Goal: Navigation & Orientation: Find specific page/section

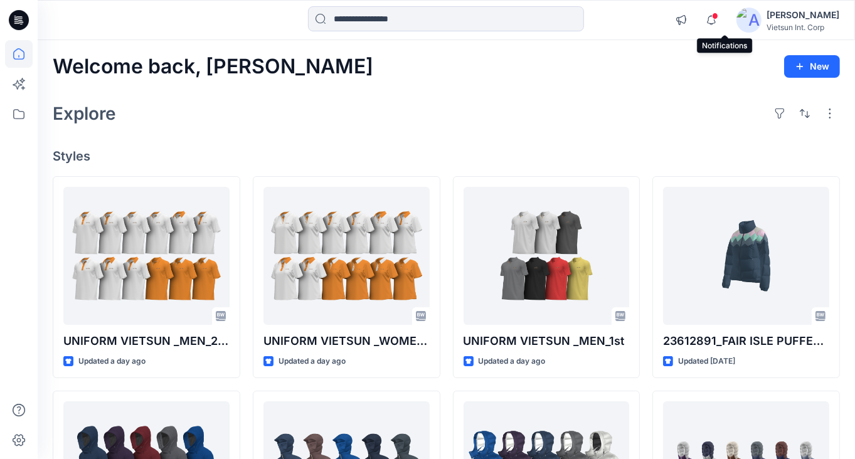
click at [718, 16] on span at bounding box center [715, 16] width 6 height 7
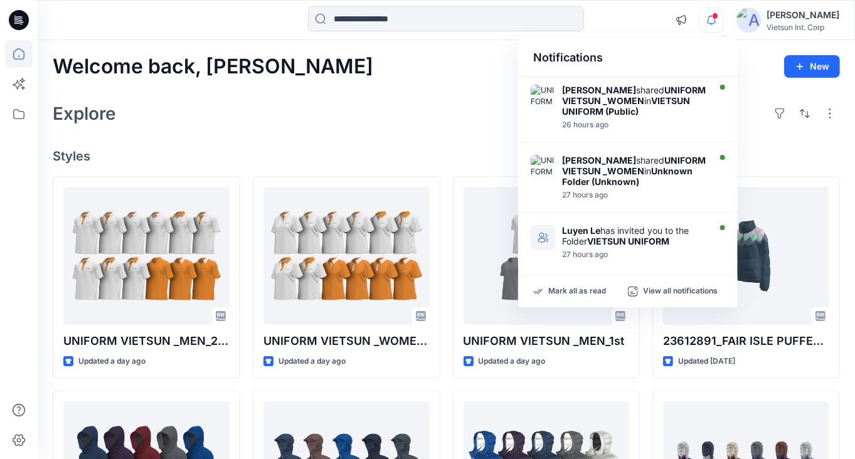
click at [459, 90] on div "Welcome back, [PERSON_NAME] New Explore Styles UNIFORM VIETSUN _MEN_2nd Updated…" at bounding box center [447, 454] width 818 height 828
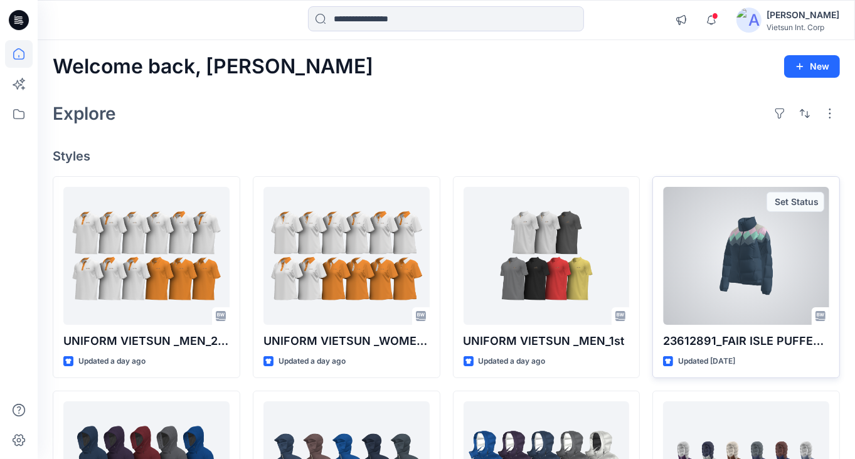
click at [780, 316] on div at bounding box center [746, 256] width 166 height 138
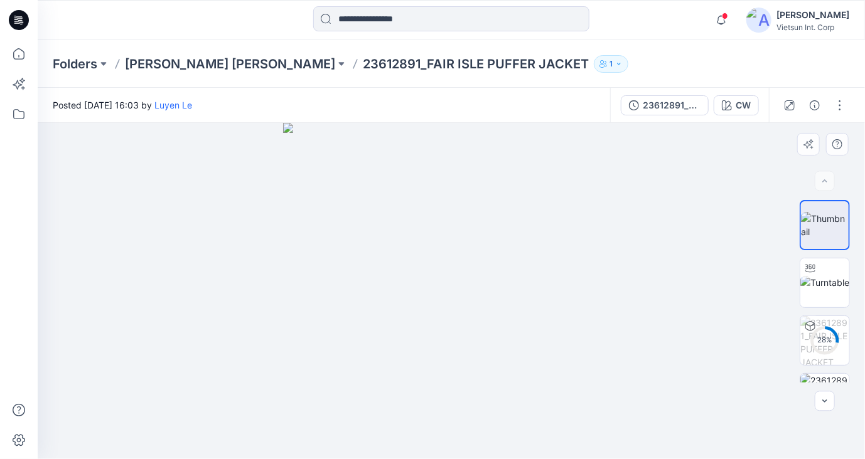
drag, startPoint x: 535, startPoint y: 358, endPoint x: 473, endPoint y: 354, distance: 61.6
click at [497, 358] on img at bounding box center [451, 291] width 336 height 336
click at [484, 356] on img at bounding box center [451, 291] width 336 height 336
drag, startPoint x: 473, startPoint y: 354, endPoint x: 463, endPoint y: 353, distance: 10.1
click at [463, 353] on img at bounding box center [451, 291] width 336 height 336
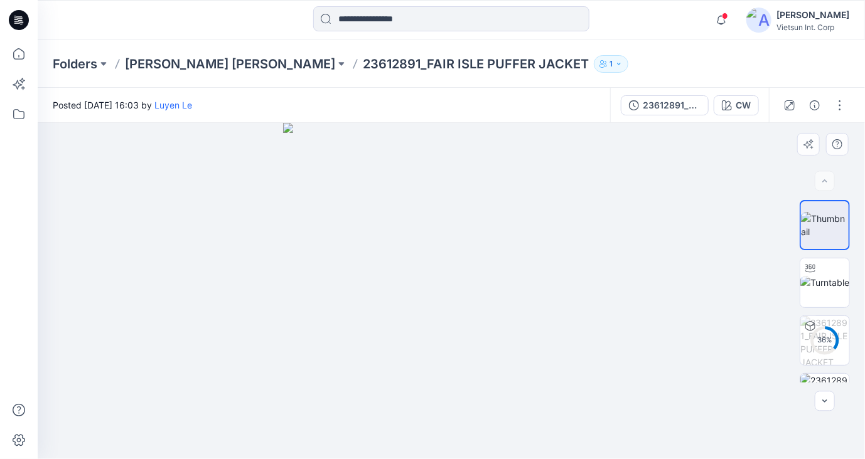
click at [600, 387] on img at bounding box center [451, 291] width 336 height 336
click at [831, 289] on img at bounding box center [824, 282] width 49 height 13
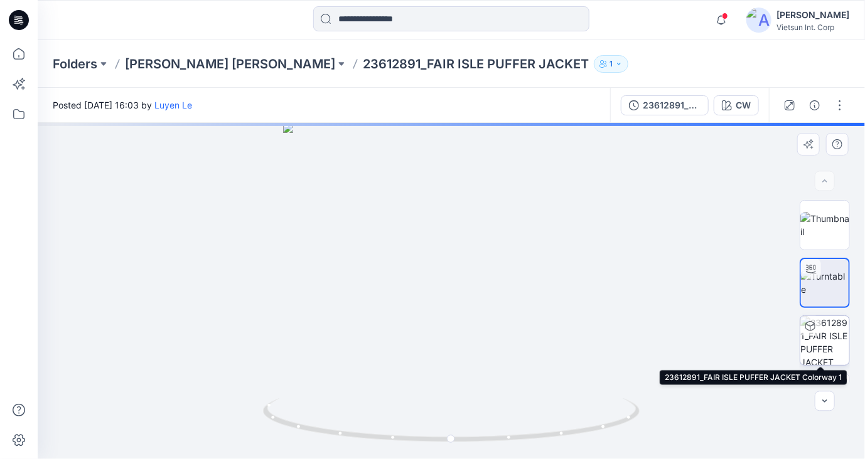
click at [831, 348] on img at bounding box center [824, 340] width 49 height 49
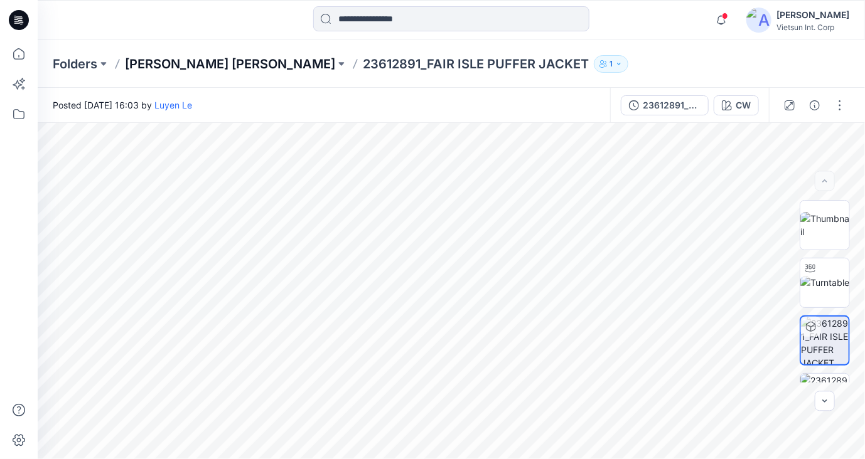
click at [149, 65] on p "[PERSON_NAME] [PERSON_NAME]" at bounding box center [230, 64] width 210 height 18
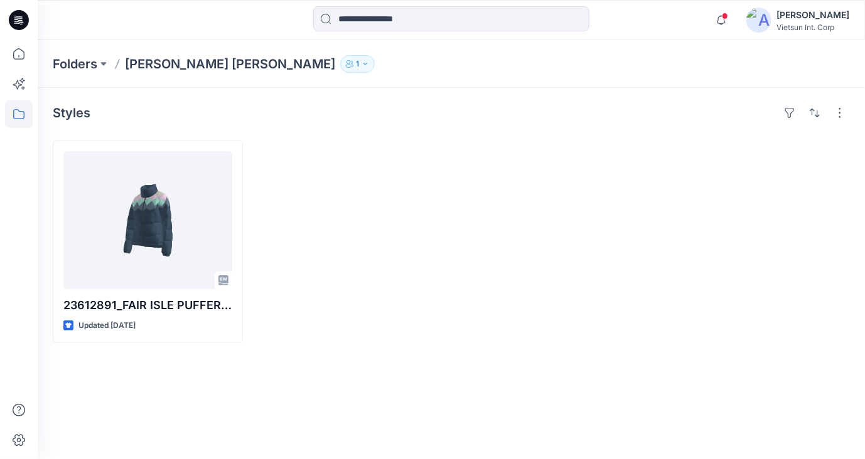
click at [363, 63] on icon "button" at bounding box center [364, 64] width 3 height 2
click at [482, 163] on div at bounding box center [552, 242] width 190 height 203
click at [340, 58] on button "1" at bounding box center [357, 64] width 35 height 18
drag, startPoint x: 556, startPoint y: 214, endPoint x: 543, endPoint y: 213, distance: 12.6
click at [555, 215] on div at bounding box center [552, 242] width 190 height 203
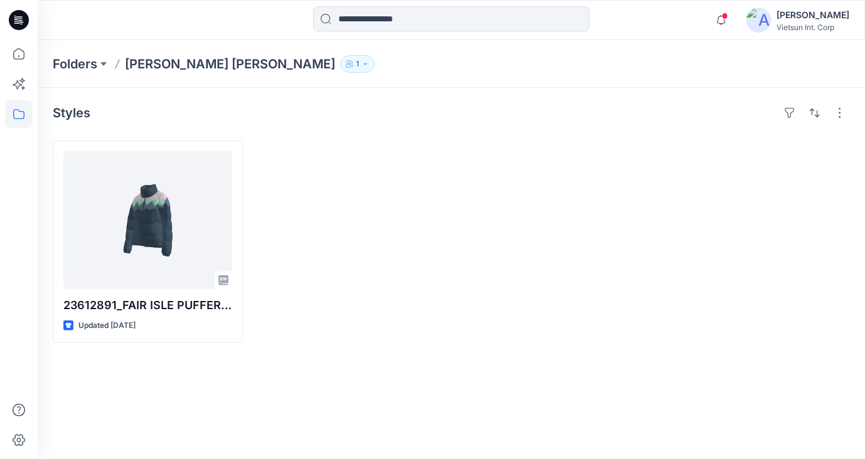
click at [134, 62] on p "[PERSON_NAME] [PERSON_NAME]" at bounding box center [230, 64] width 210 height 18
click at [78, 67] on p "Folders" at bounding box center [75, 64] width 45 height 18
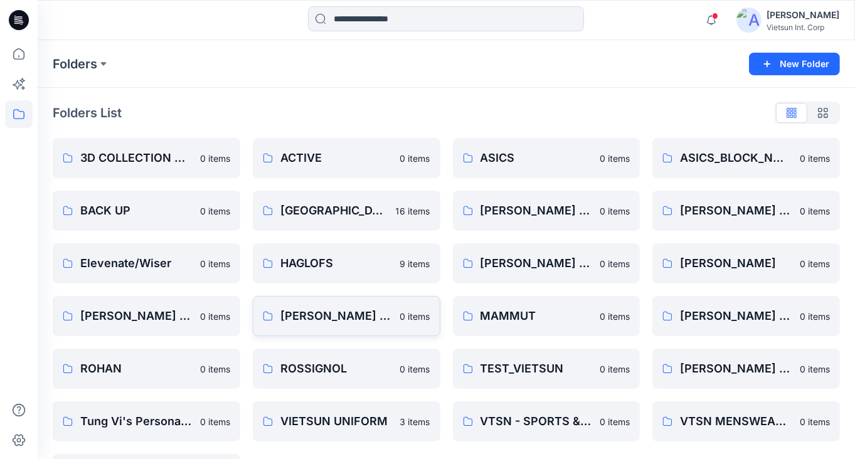
click at [417, 313] on p "0 items" at bounding box center [415, 316] width 30 height 13
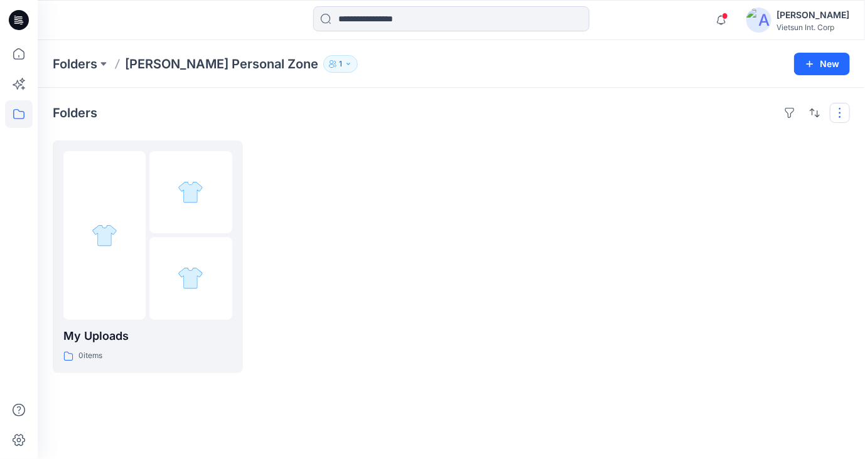
click at [835, 109] on button "button" at bounding box center [840, 113] width 20 height 20
click at [605, 192] on div at bounding box center [552, 257] width 190 height 233
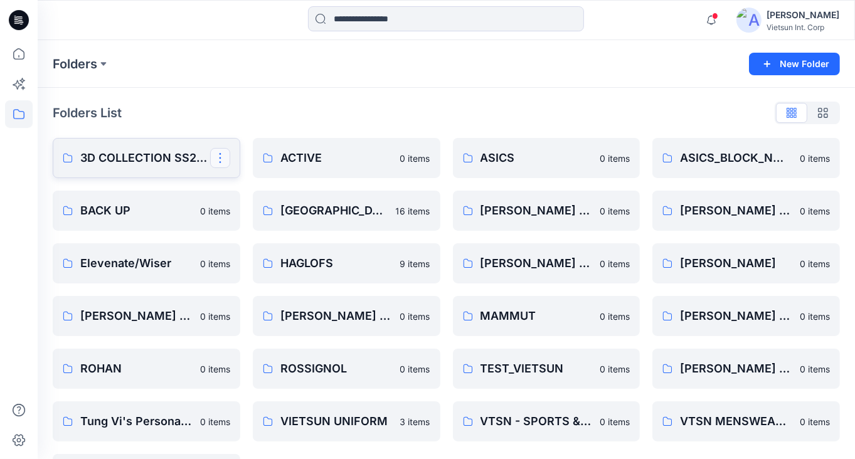
click at [216, 160] on button "button" at bounding box center [220, 158] width 20 height 20
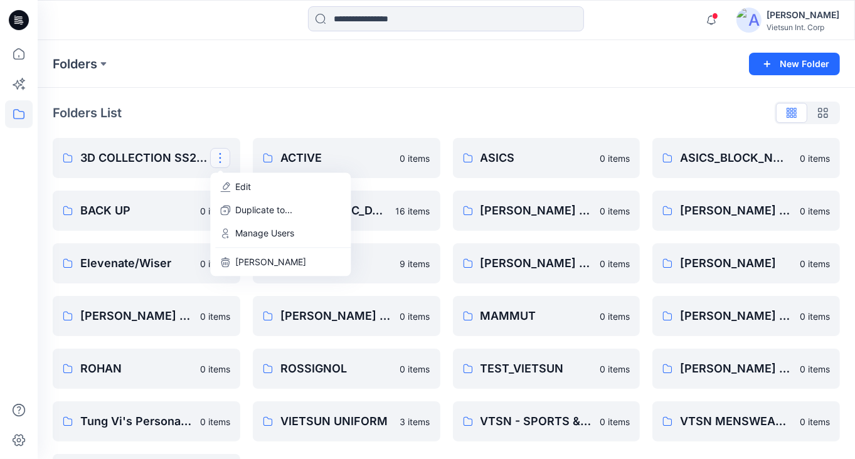
click at [366, 77] on div "Folders New Folder" at bounding box center [447, 64] width 818 height 48
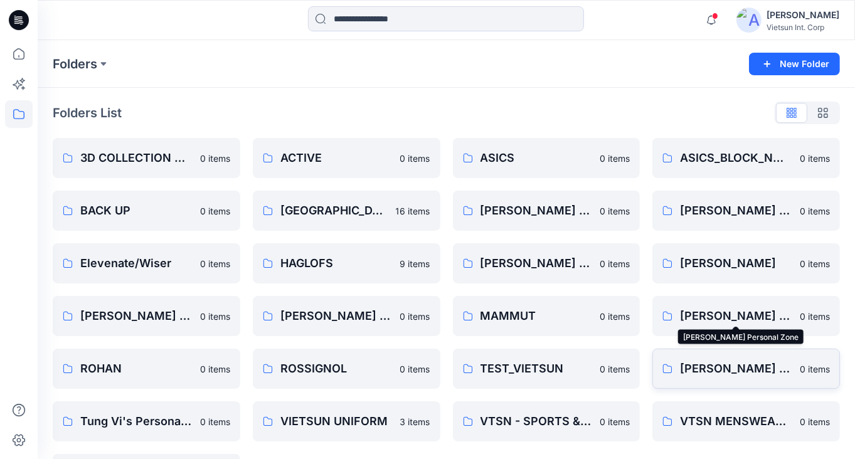
scroll to position [50, 0]
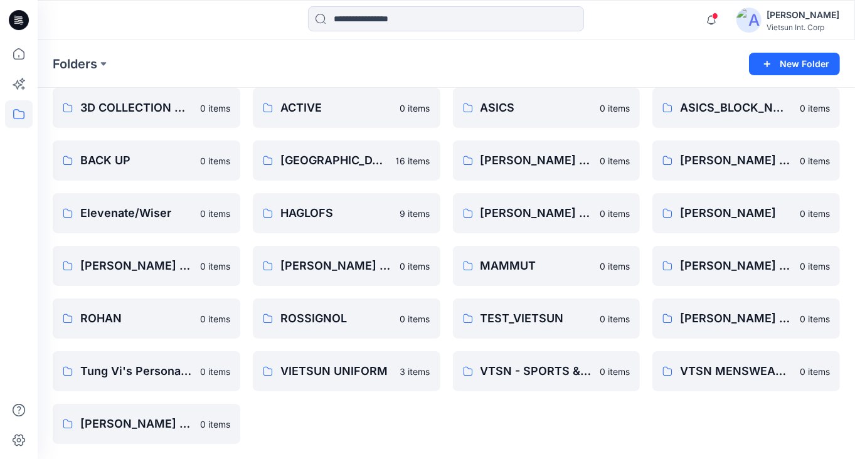
drag, startPoint x: 191, startPoint y: 378, endPoint x: 313, endPoint y: 408, distance: 126.0
click at [313, 408] on div "ACTIVE 0 items CHINA 16 items HAGLOFS 9 items [PERSON_NAME] Personal Zone 0 ite…" at bounding box center [347, 266] width 188 height 356
click at [362, 424] on div "ACTIVE 0 items CHINA 16 items HAGLOFS 9 items [PERSON_NAME] Personal Zone 0 ite…" at bounding box center [347, 266] width 188 height 356
drag, startPoint x: 161, startPoint y: 425, endPoint x: 374, endPoint y: 423, distance: 213.4
click at [374, 423] on div "ACTIVE 0 items CHINA 16 items HAGLOFS 9 items [PERSON_NAME] Personal Zone 0 ite…" at bounding box center [347, 266] width 188 height 356
